Goal: Task Accomplishment & Management: Use online tool/utility

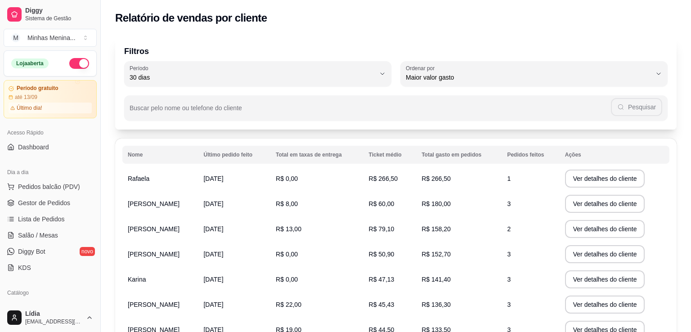
select select "30"
select select "HIGHEST_TOTAL_SPENT_WITH_ORDERS"
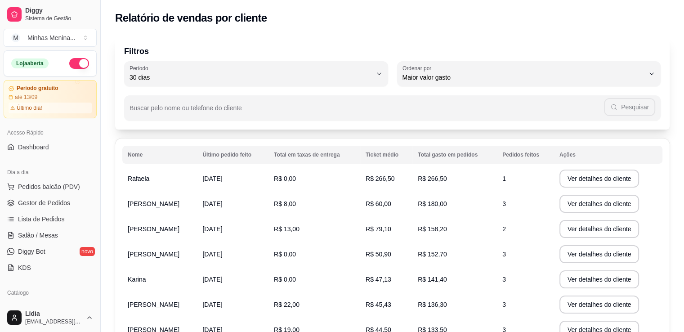
scroll to position [210, 0]
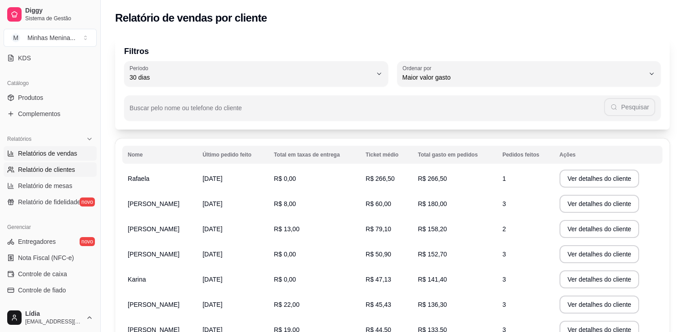
click at [71, 158] on link "Relatórios de vendas" at bounding box center [50, 153] width 93 height 14
select select "ALL"
select select "0"
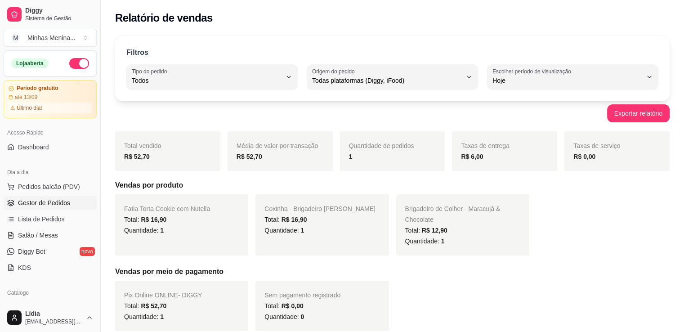
click at [56, 198] on span "Gestor de Pedidos" at bounding box center [44, 202] width 52 height 9
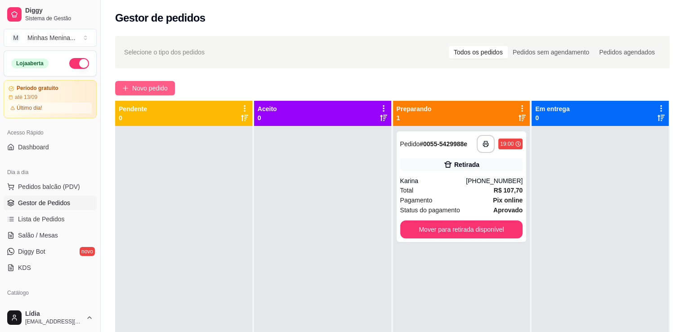
click at [141, 82] on button "Novo pedido" at bounding box center [145, 88] width 60 height 14
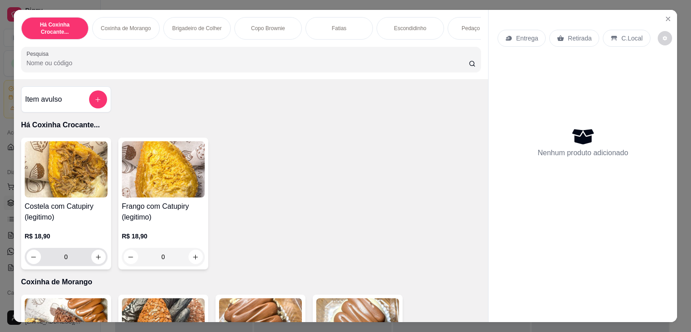
click at [94, 251] on div "0" at bounding box center [66, 257] width 79 height 18
click at [95, 257] on icon "increase-product-quantity" at bounding box center [98, 257] width 7 height 7
type input "1"
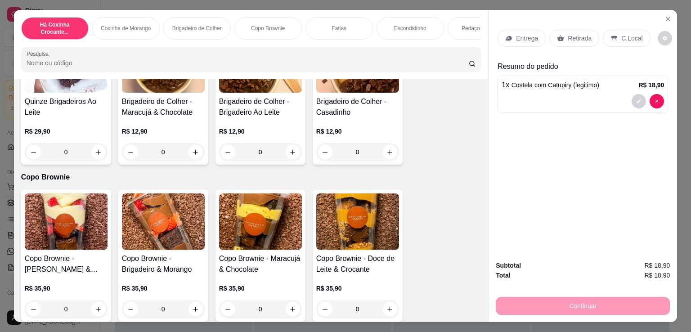
scroll to position [630, 0]
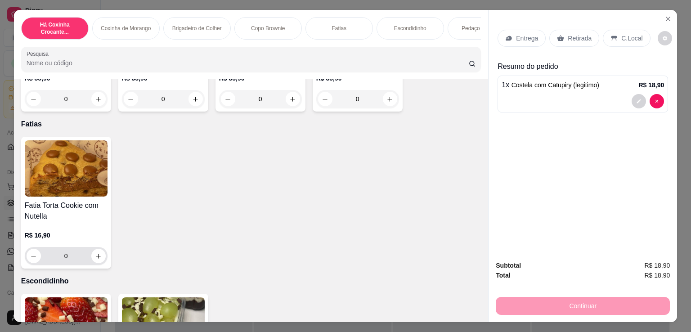
click at [95, 263] on button "increase-product-quantity" at bounding box center [98, 256] width 14 height 14
type input "1"
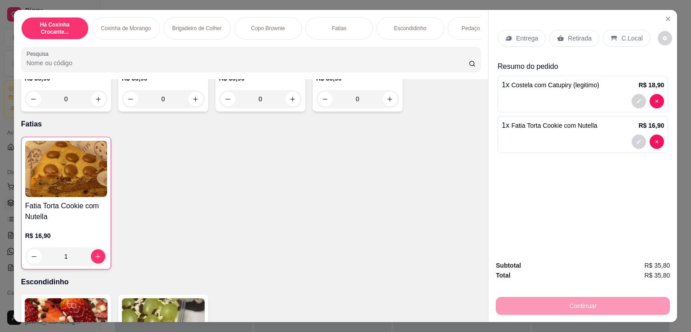
click at [557, 36] on icon at bounding box center [560, 38] width 7 height 6
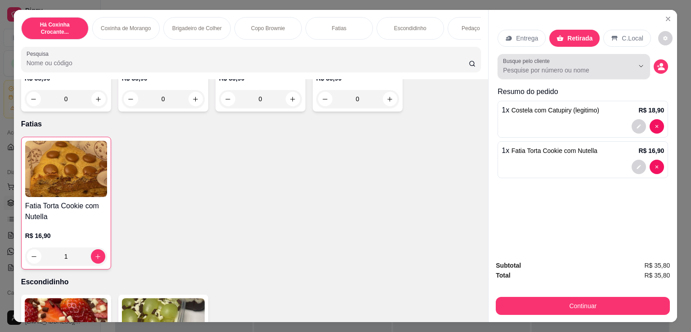
click at [586, 62] on div at bounding box center [574, 67] width 142 height 18
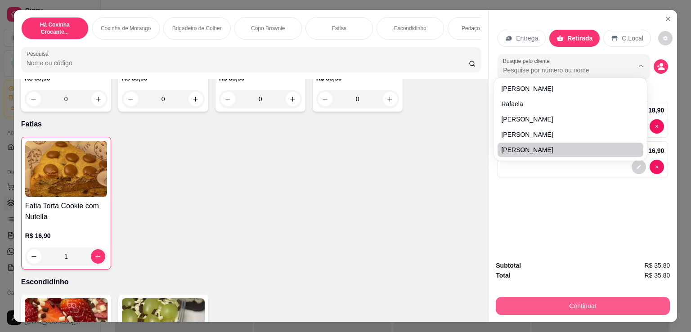
click at [597, 302] on button "Continuar" at bounding box center [583, 306] width 174 height 18
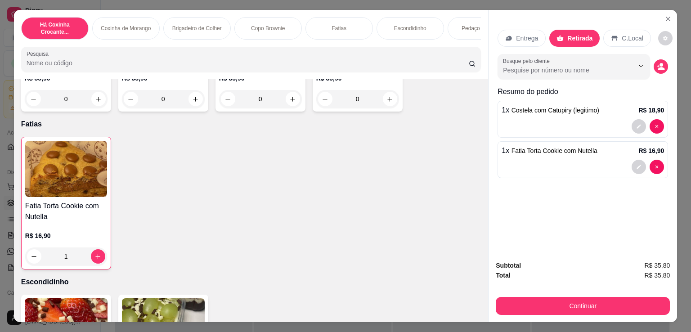
click at [522, 34] on p "Entrega" at bounding box center [527, 38] width 22 height 9
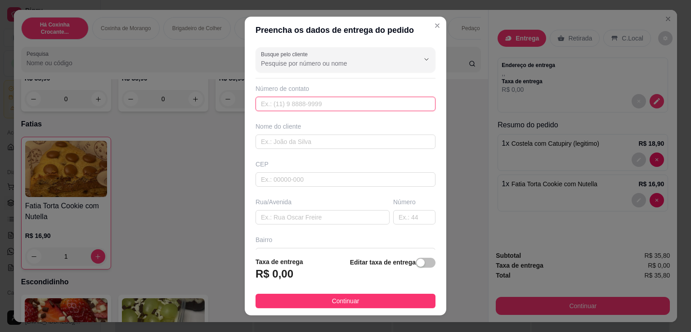
click at [333, 109] on input "text" at bounding box center [346, 104] width 180 height 14
paste input "[PHONE_NUMBER]"
type input "[PHONE_NUMBER]"
click at [311, 135] on input "text" at bounding box center [346, 142] width 180 height 14
type input "r"
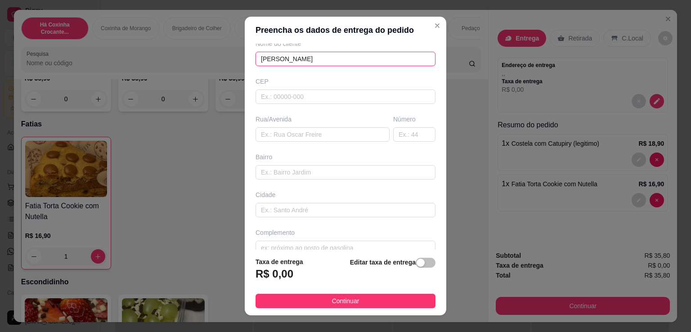
scroll to position [96, 0]
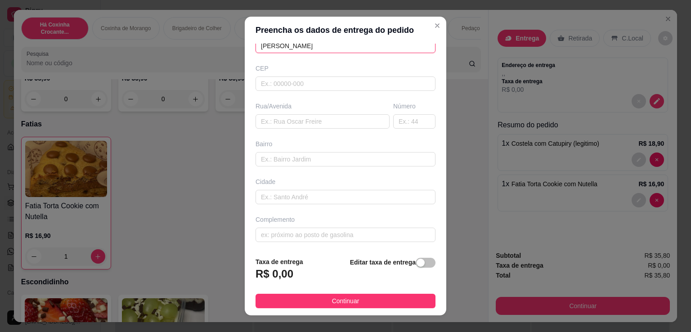
type input "[PERSON_NAME]"
click at [355, 178] on div "Cidade" at bounding box center [346, 181] width 180 height 9
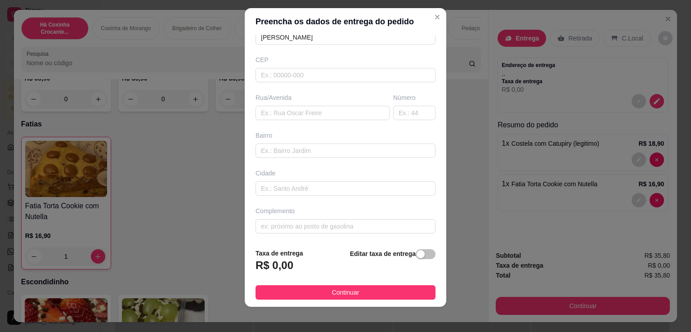
scroll to position [12, 0]
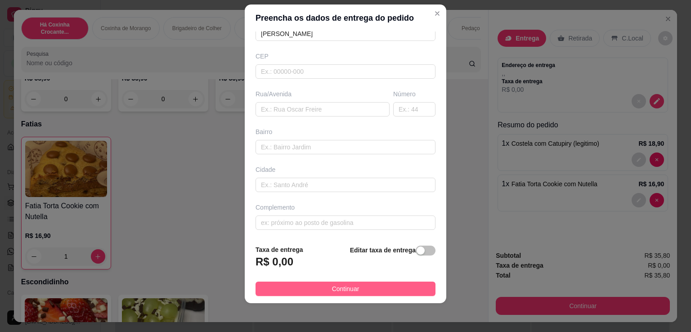
click at [359, 283] on button "Continuar" at bounding box center [346, 289] width 180 height 14
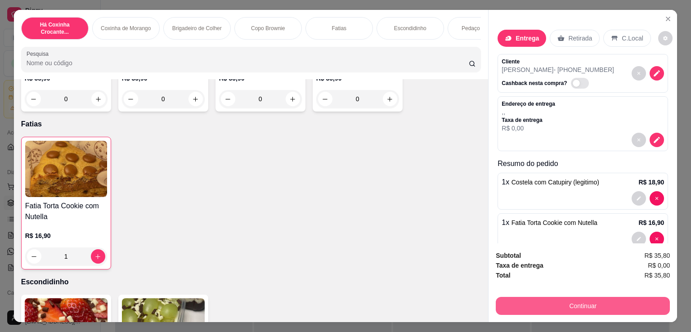
click at [561, 305] on button "Continuar" at bounding box center [583, 306] width 174 height 18
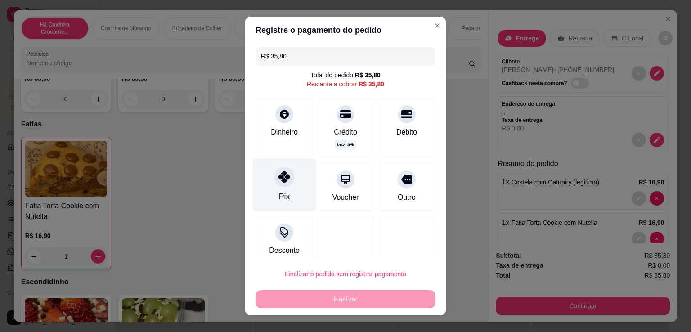
drag, startPoint x: 288, startPoint y: 185, endPoint x: 353, endPoint y: 294, distance: 126.7
click at [289, 186] on div "Pix" at bounding box center [284, 185] width 63 height 53
type input "R$ 0,00"
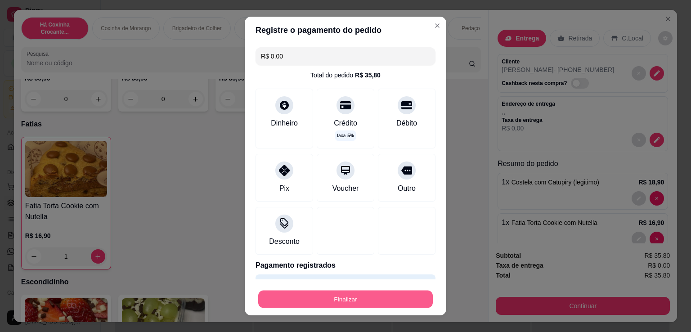
click at [358, 303] on button "Finalizar" at bounding box center [345, 300] width 175 height 18
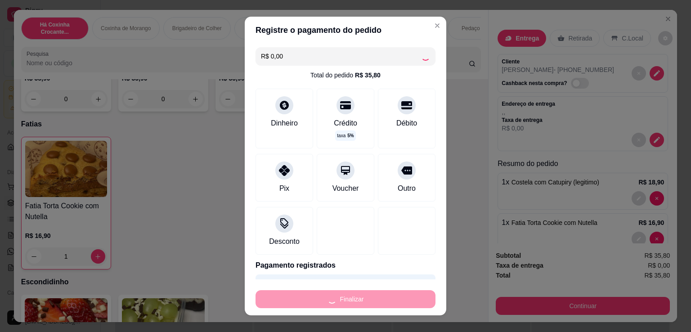
type input "0"
type input "-R$ 35,80"
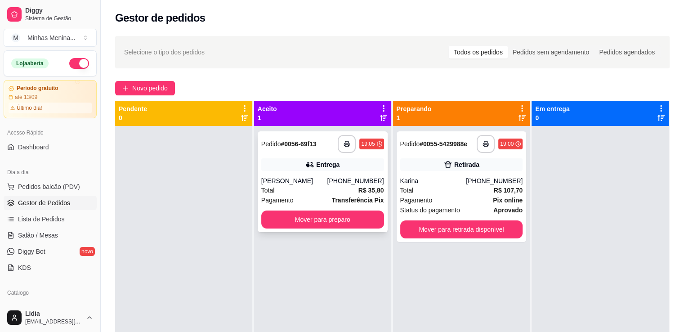
click at [310, 177] on div "[PERSON_NAME]" at bounding box center [294, 180] width 66 height 9
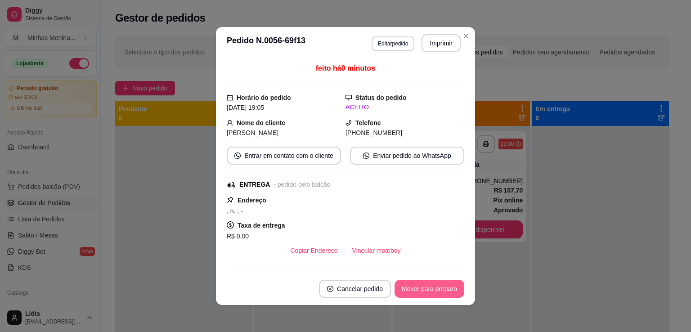
click at [443, 286] on button "Mover para preparo" at bounding box center [430, 289] width 70 height 18
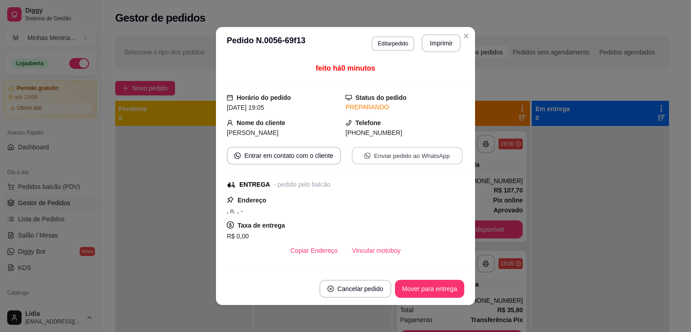
click at [418, 163] on button "Enviar pedido ao WhatsApp" at bounding box center [407, 156] width 111 height 18
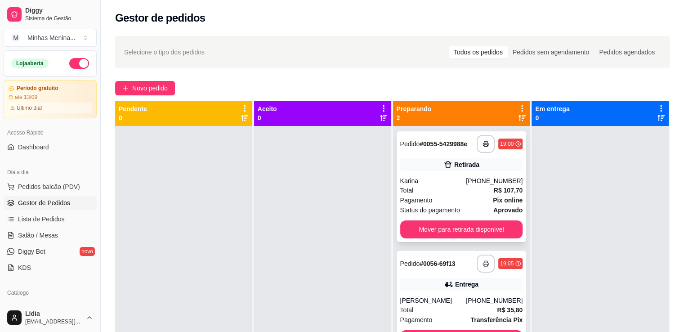
click at [507, 183] on div "[PHONE_NUMBER]" at bounding box center [494, 180] width 57 height 9
click at [444, 190] on div "Total R$ 107,70" at bounding box center [461, 190] width 123 height 10
click at [437, 288] on div "Entrega" at bounding box center [461, 284] width 123 height 13
click at [464, 178] on div "Karina" at bounding box center [433, 180] width 66 height 9
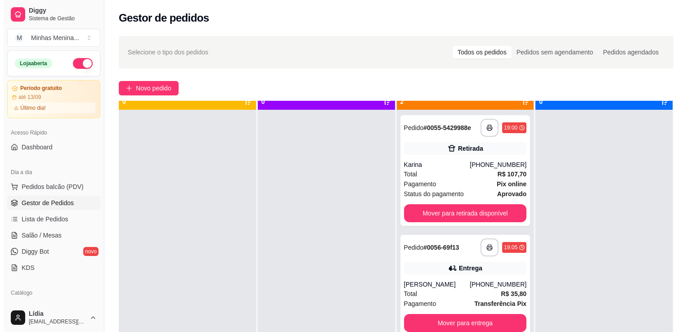
scroll to position [25, 0]
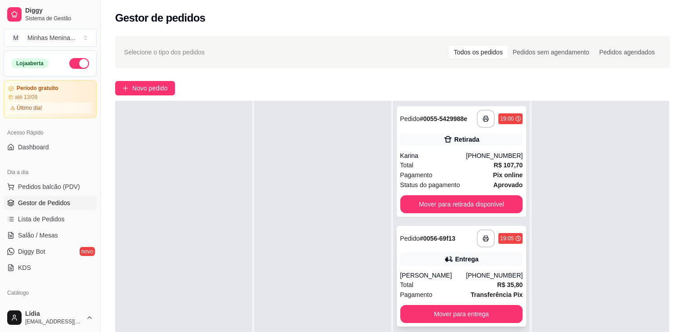
click at [471, 285] on div "Total R$ 35,80" at bounding box center [461, 285] width 123 height 10
click at [422, 170] on span "Pagamento" at bounding box center [416, 175] width 32 height 10
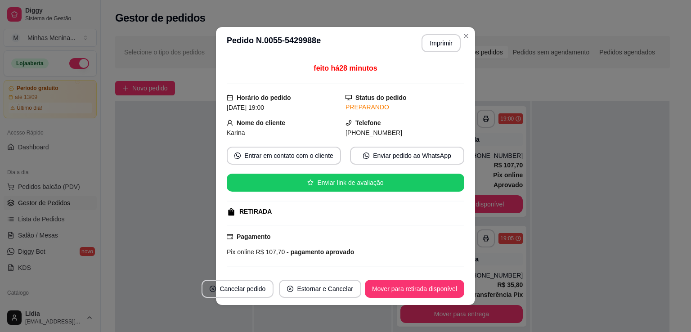
scroll to position [128, 0]
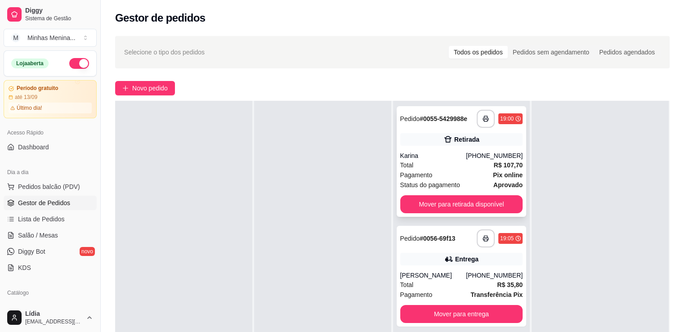
click at [456, 172] on div "Pagamento Pix online" at bounding box center [461, 175] width 123 height 10
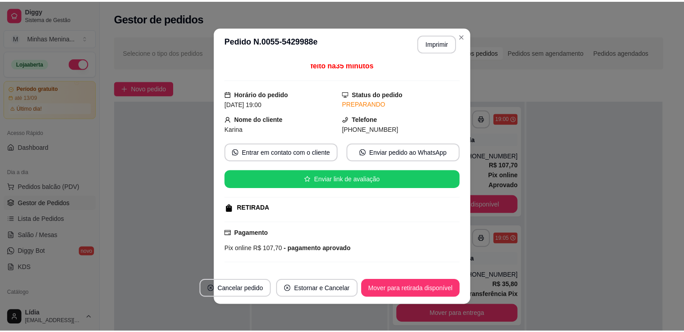
scroll to position [0, 0]
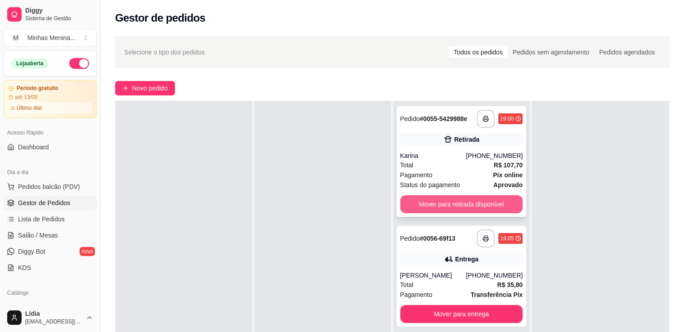
click at [499, 211] on button "Mover para retirada disponível" at bounding box center [461, 204] width 123 height 18
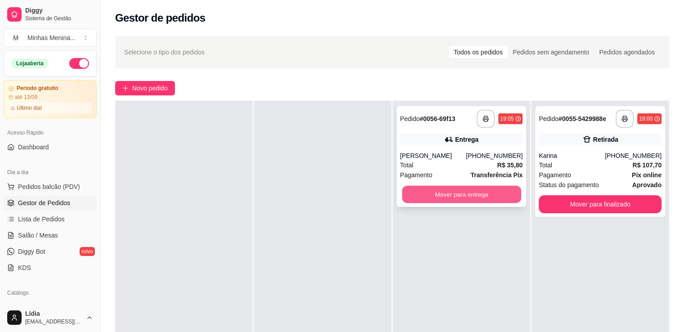
click at [503, 193] on button "Mover para entrega" at bounding box center [461, 195] width 119 height 18
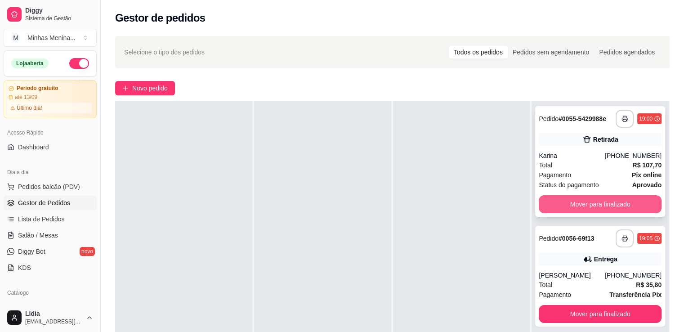
click at [566, 200] on button "Mover para finalizado" at bounding box center [600, 204] width 123 height 18
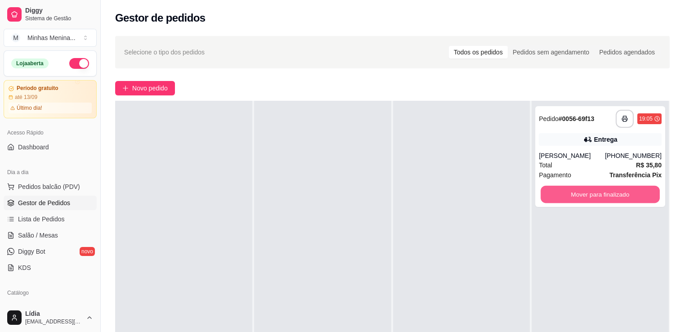
click at [566, 200] on button "Mover para finalizado" at bounding box center [600, 195] width 119 height 18
